Goal: Task Accomplishment & Management: Manage account settings

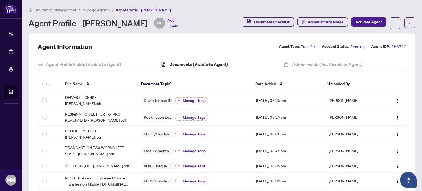
scroll to position [110, 0]
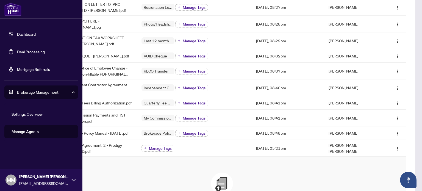
click at [17, 54] on link "Deal Processing" at bounding box center [31, 51] width 28 height 5
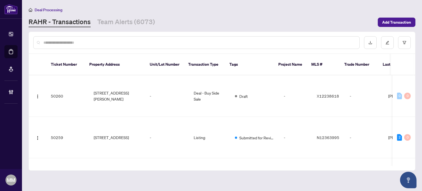
click at [125, 45] on div at bounding box center [196, 42] width 326 height 13
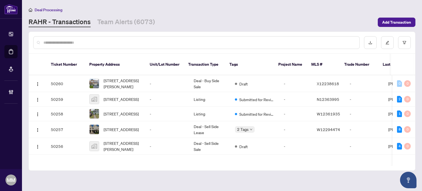
click at [117, 42] on input "text" at bounding box center [198, 43] width 311 height 6
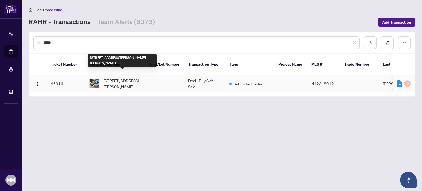
type input "*****"
click at [123, 75] on td "[STREET_ADDRESS][PERSON_NAME][PERSON_NAME]" at bounding box center [115, 83] width 60 height 17
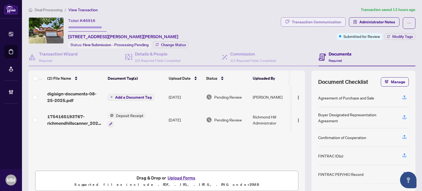
click at [330, 18] on div "Transaction Communication" at bounding box center [315, 22] width 49 height 9
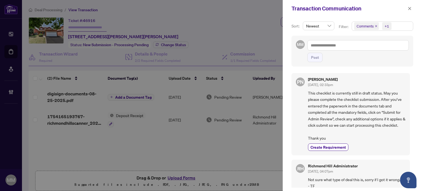
click at [191, 152] on div at bounding box center [211, 95] width 422 height 191
click at [203, 145] on div at bounding box center [211, 95] width 422 height 191
click at [410, 8] on icon "close" at bounding box center [409, 8] width 3 height 3
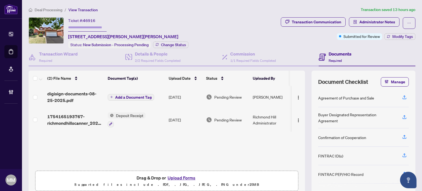
click at [198, 88] on td "[DATE]" at bounding box center [184, 97] width 37 height 22
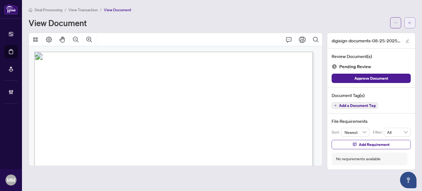
click at [414, 23] on button "button" at bounding box center [409, 22] width 11 height 11
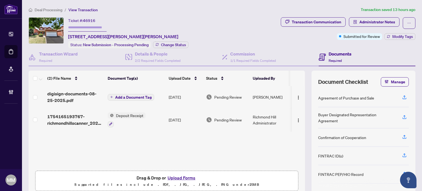
click at [182, 112] on td "[DATE]" at bounding box center [184, 120] width 37 height 24
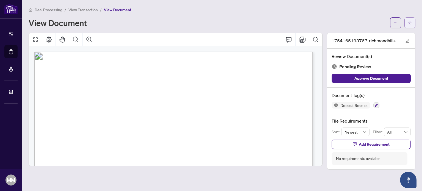
click at [413, 21] on button "button" at bounding box center [409, 22] width 11 height 11
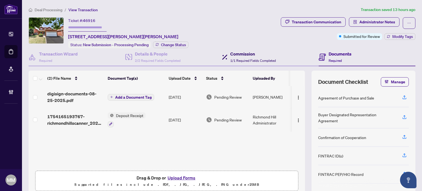
click at [238, 58] on span "1/1 Required Fields Completed" at bounding box center [253, 60] width 46 height 4
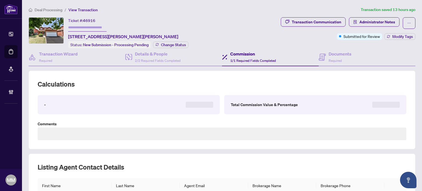
type textarea "**********"
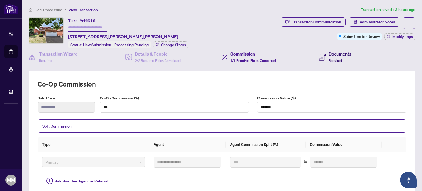
click at [338, 58] on span "Required" at bounding box center [334, 60] width 13 height 4
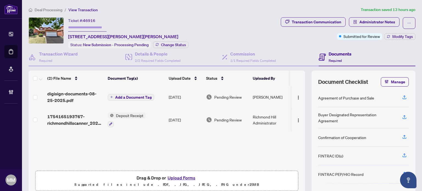
click at [306, 85] on div "(2) File Name Document Tag(s) Upload Date Status Uploaded By digisign-documents…" at bounding box center [222, 133] width 386 height 124
click at [280, 9] on ol "Deal Processing / View Transaction" at bounding box center [194, 10] width 330 height 6
click at [249, 18] on div "Ticket #: 46916 [STREET_ADDRESS][PERSON_NAME][PERSON_NAME] Status: New Submissi…" at bounding box center [154, 32] width 250 height 31
